Goal: Transaction & Acquisition: Download file/media

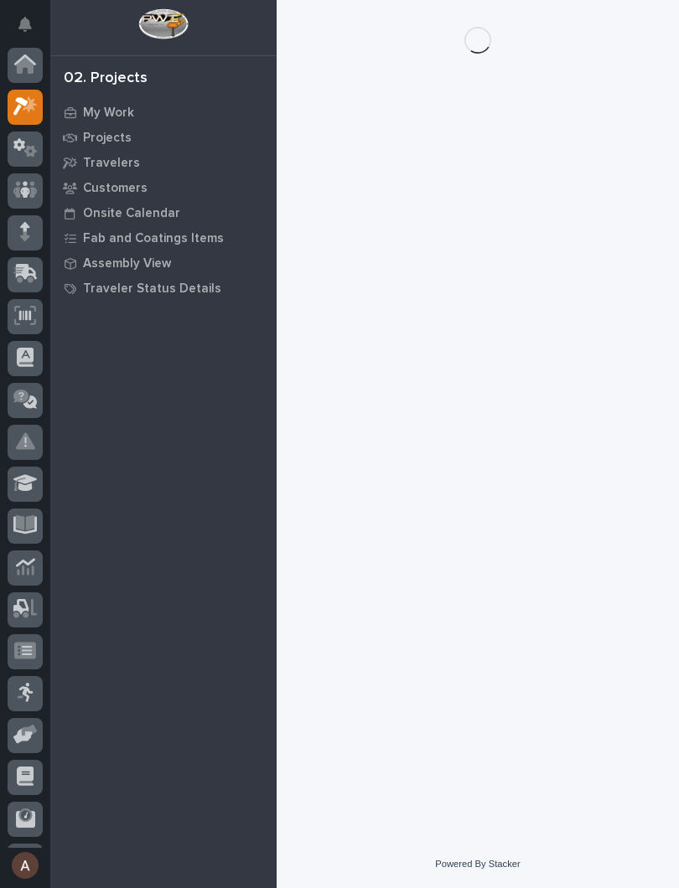
scroll to position [42, 0]
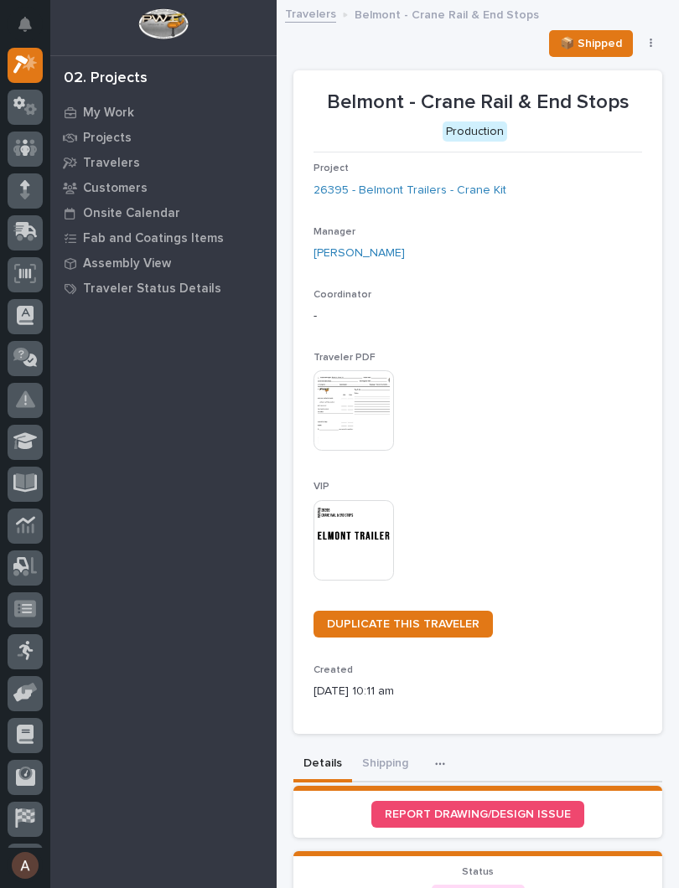
click at [359, 532] on img at bounding box center [353, 540] width 80 height 80
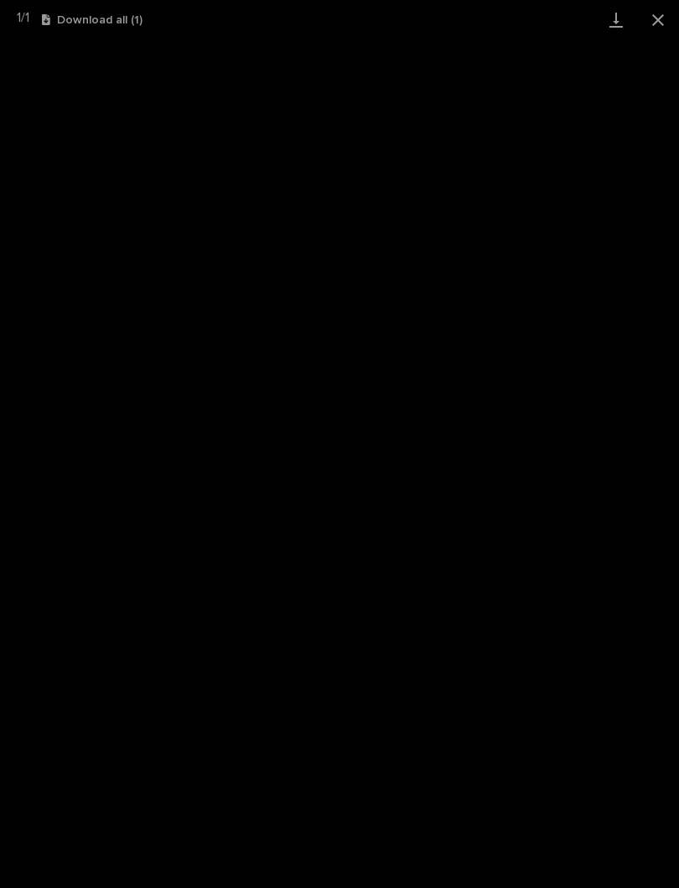
click at [619, 18] on link "Download" at bounding box center [616, 19] width 42 height 39
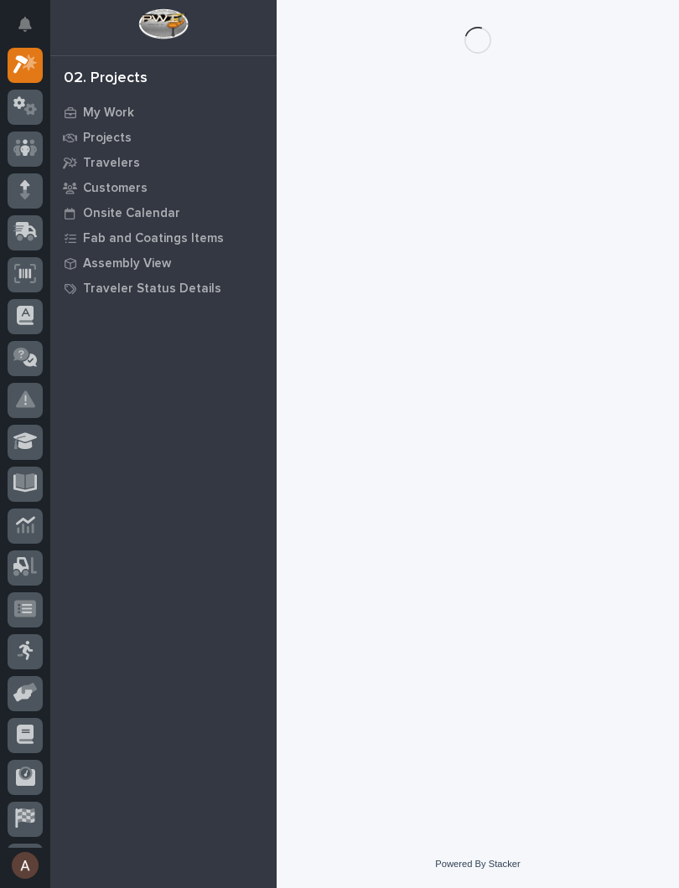
scroll to position [42, 0]
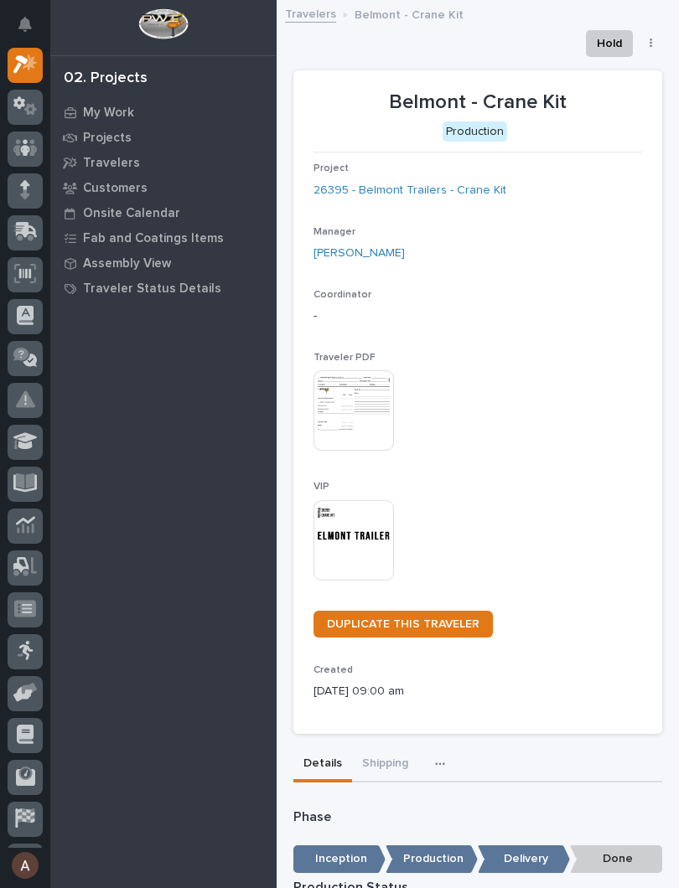
click at [365, 543] on img at bounding box center [353, 540] width 80 height 80
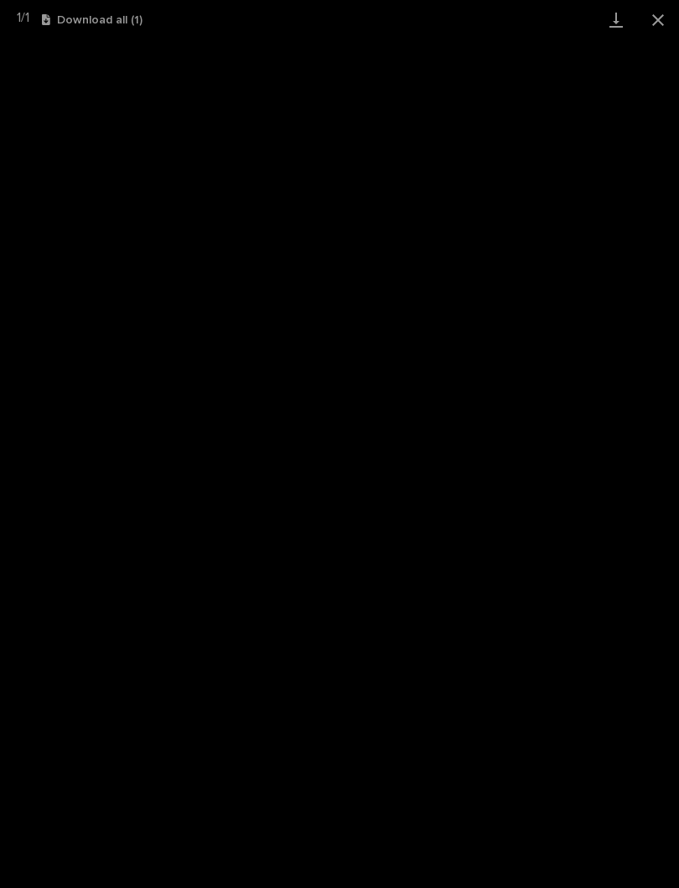
click at [618, 22] on link "Download" at bounding box center [616, 19] width 42 height 39
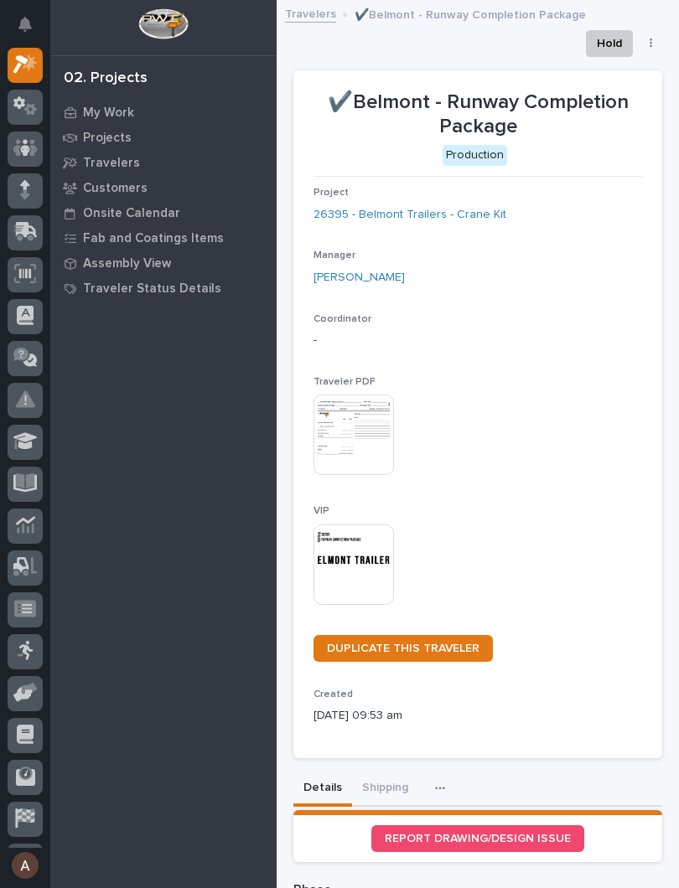
click at [360, 551] on img at bounding box center [353, 565] width 80 height 80
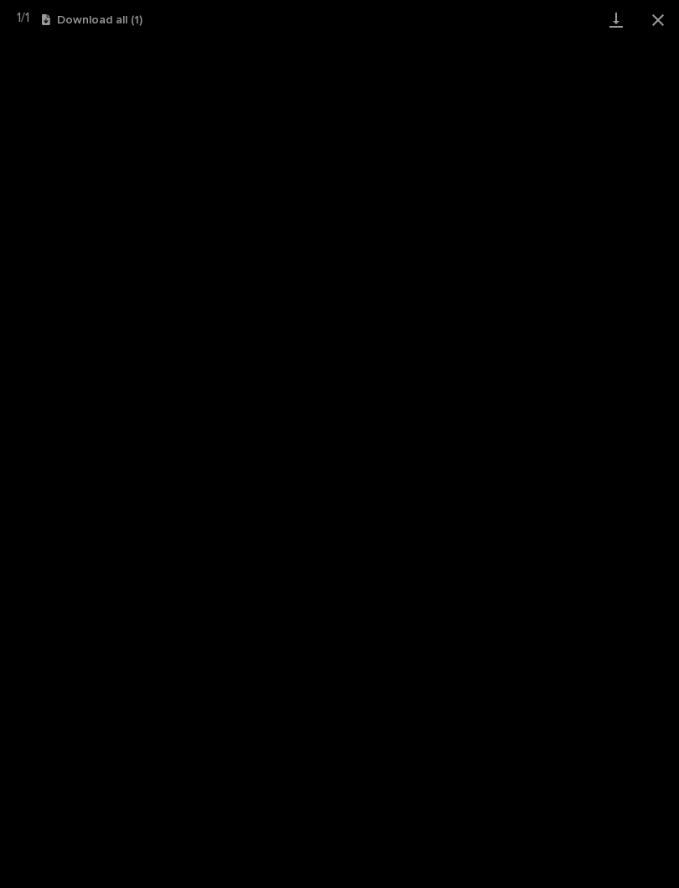
click at [621, 32] on link "Download" at bounding box center [616, 19] width 42 height 39
